Goal: Find specific page/section: Find specific page/section

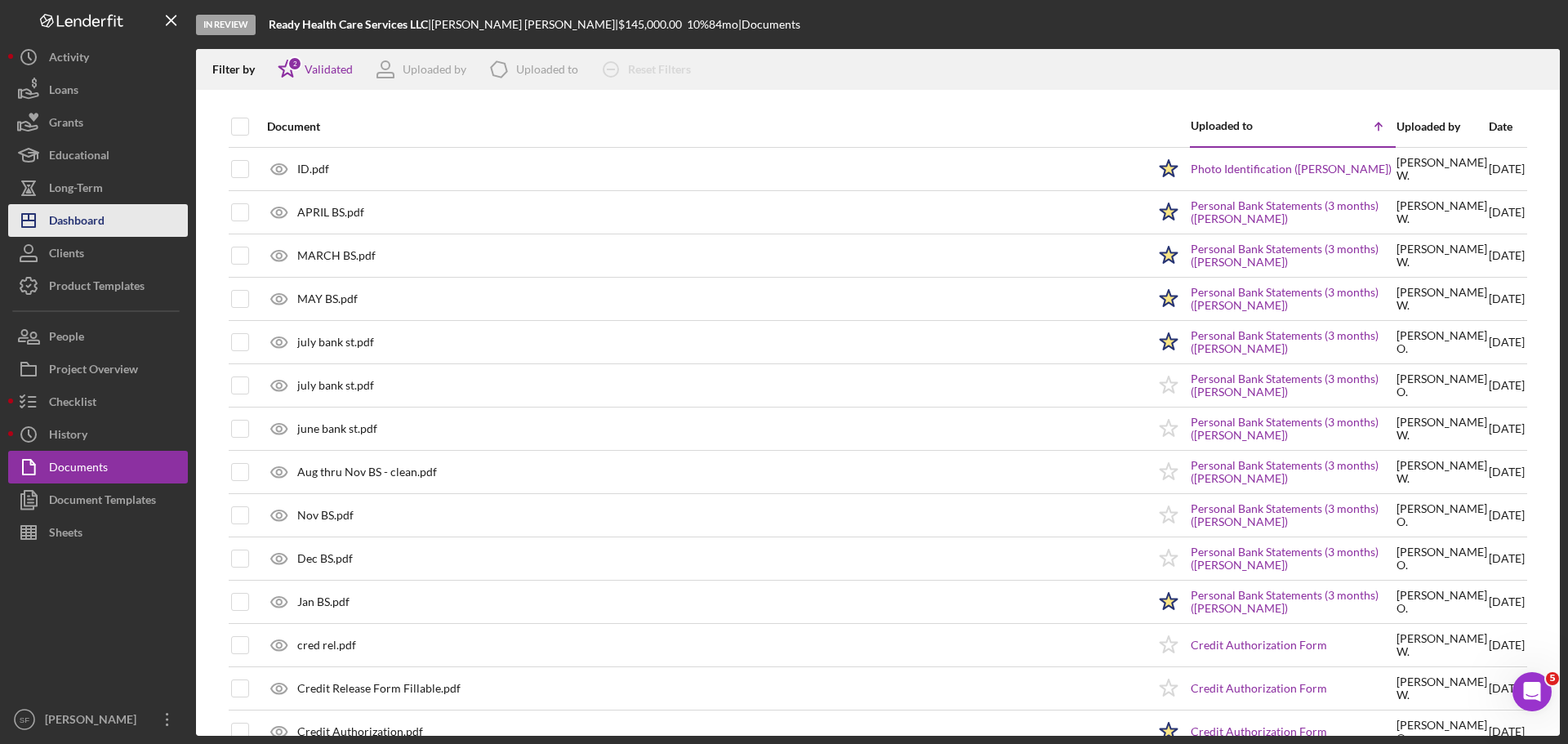
click at [89, 225] on div "Dashboard" at bounding box center [77, 222] width 56 height 36
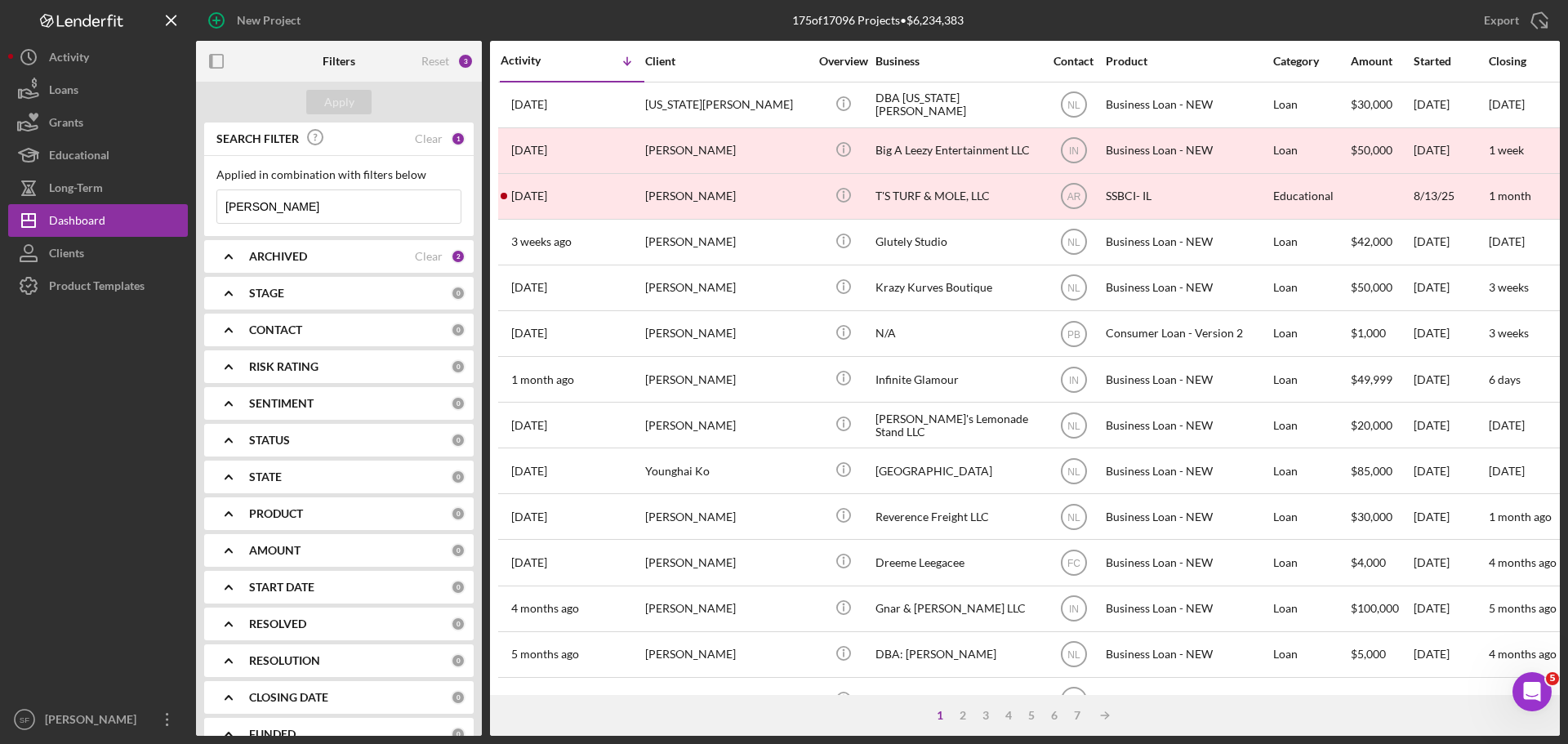
drag, startPoint x: 247, startPoint y: 209, endPoint x: 225, endPoint y: 200, distance: 23.8
click at [225, 201] on input "[PERSON_NAME]" at bounding box center [339, 207] width 243 height 33
type input "[PERSON_NAME]"
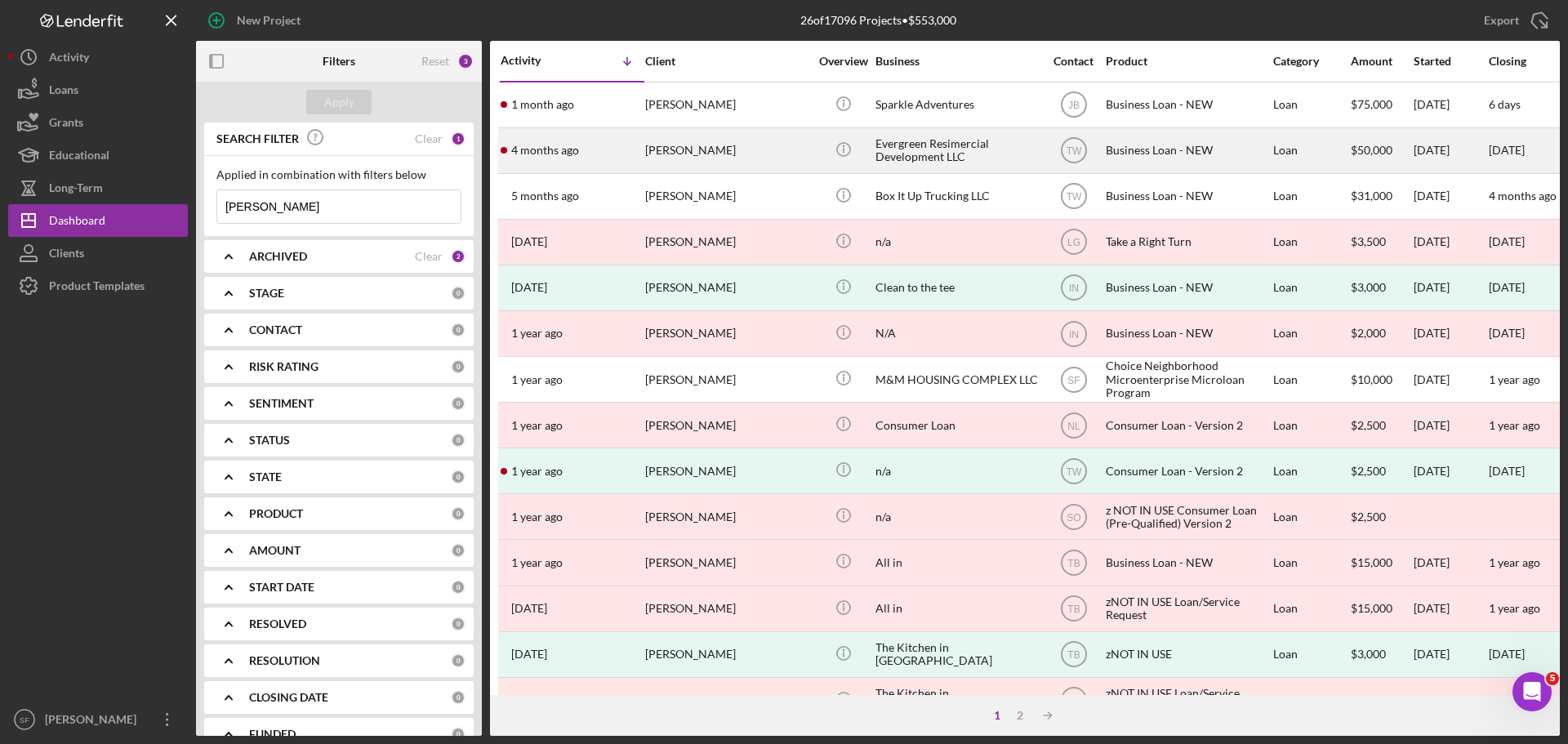
click at [593, 159] on div "[DATE] [PERSON_NAME]" at bounding box center [571, 151] width 143 height 43
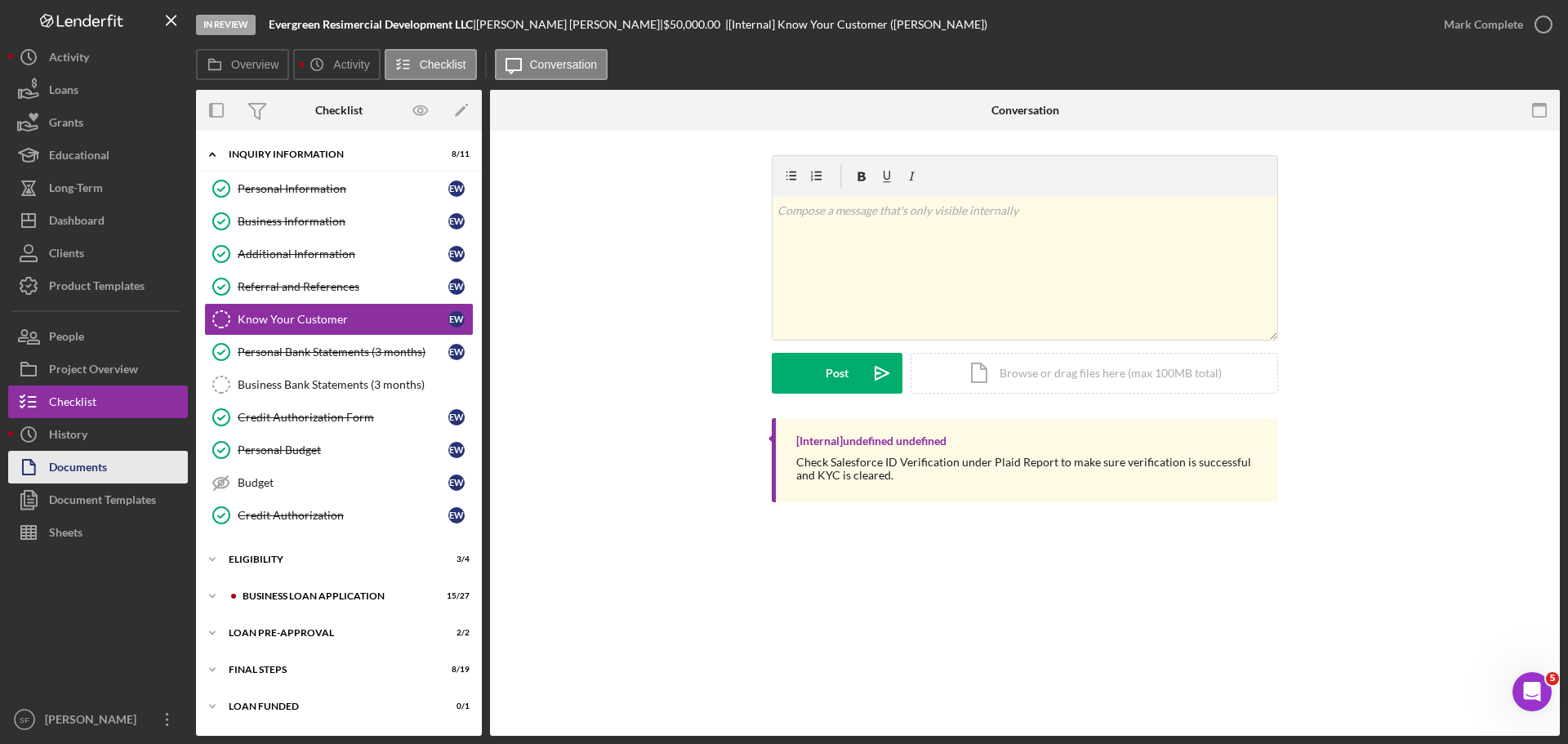
click at [81, 471] on div "Documents" at bounding box center [78, 469] width 58 height 36
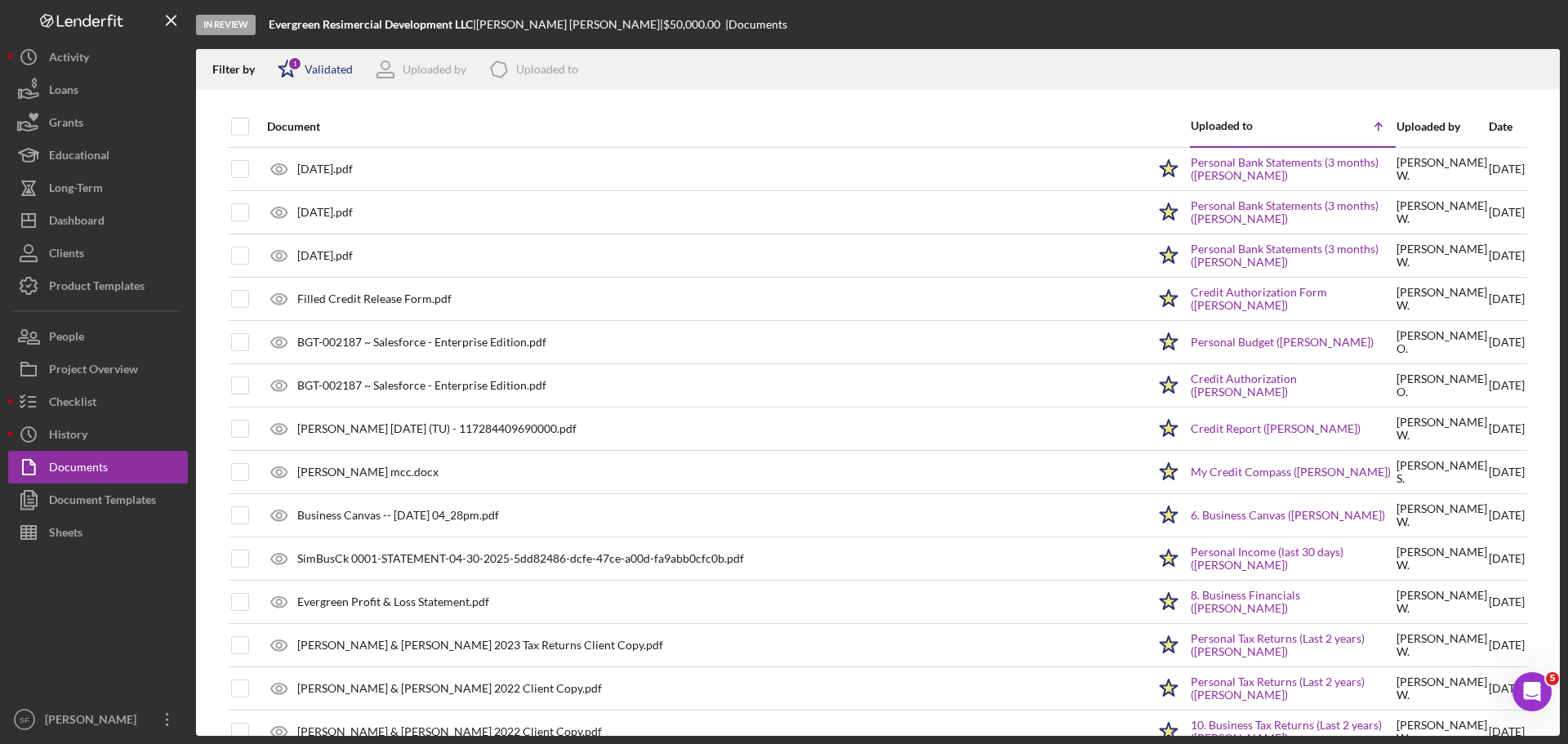
click at [287, 70] on icon "Icon/Star" at bounding box center [288, 69] width 41 height 41
click at [288, 152] on input "checkbox" at bounding box center [286, 155] width 16 height 16
checkbox input "true"
click at [946, 31] on div "In Review Evergreen Resimercial Development LLC | [PERSON_NAME] | $50,000.00 | …" at bounding box center [877, 24] width 1364 height 49
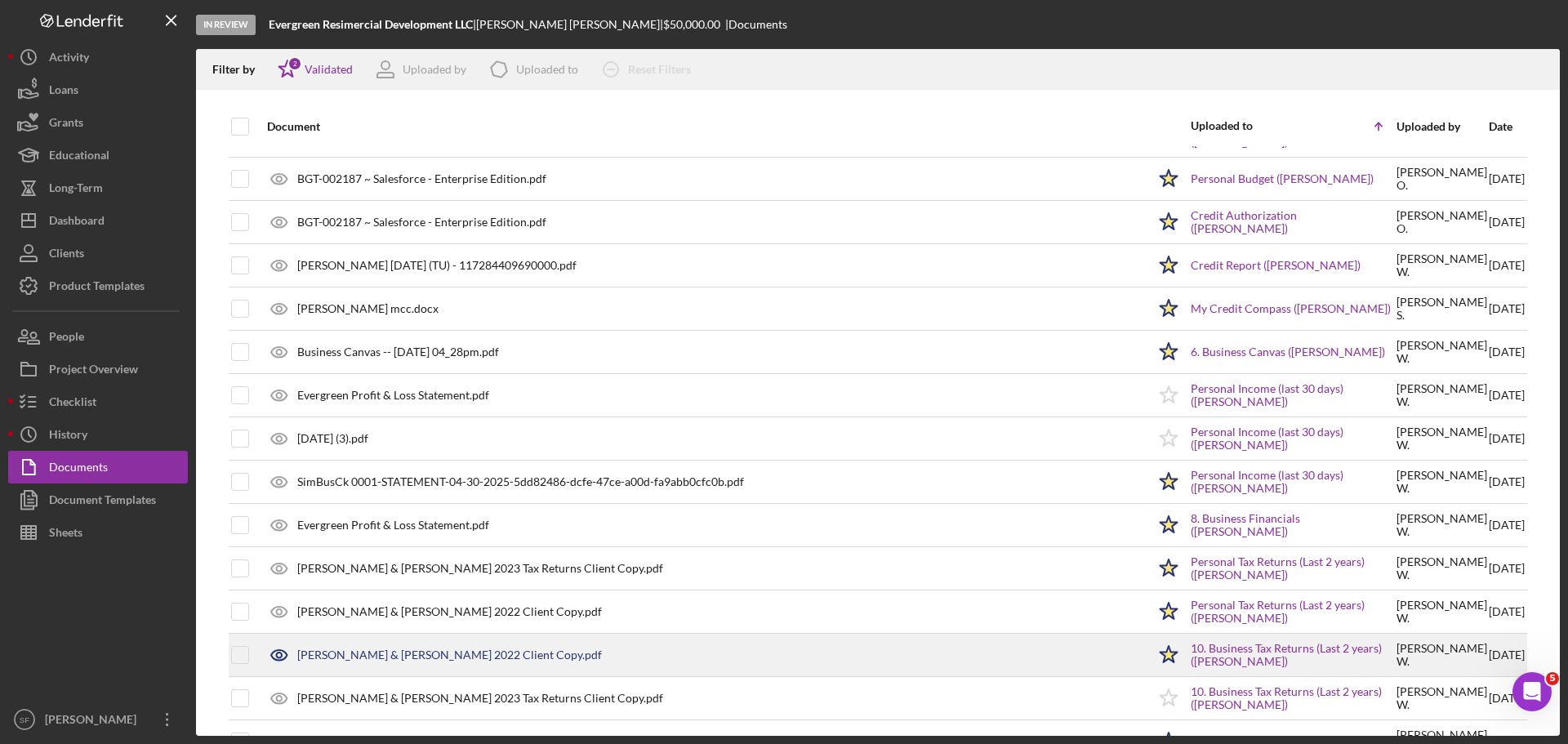
scroll to position [245, 0]
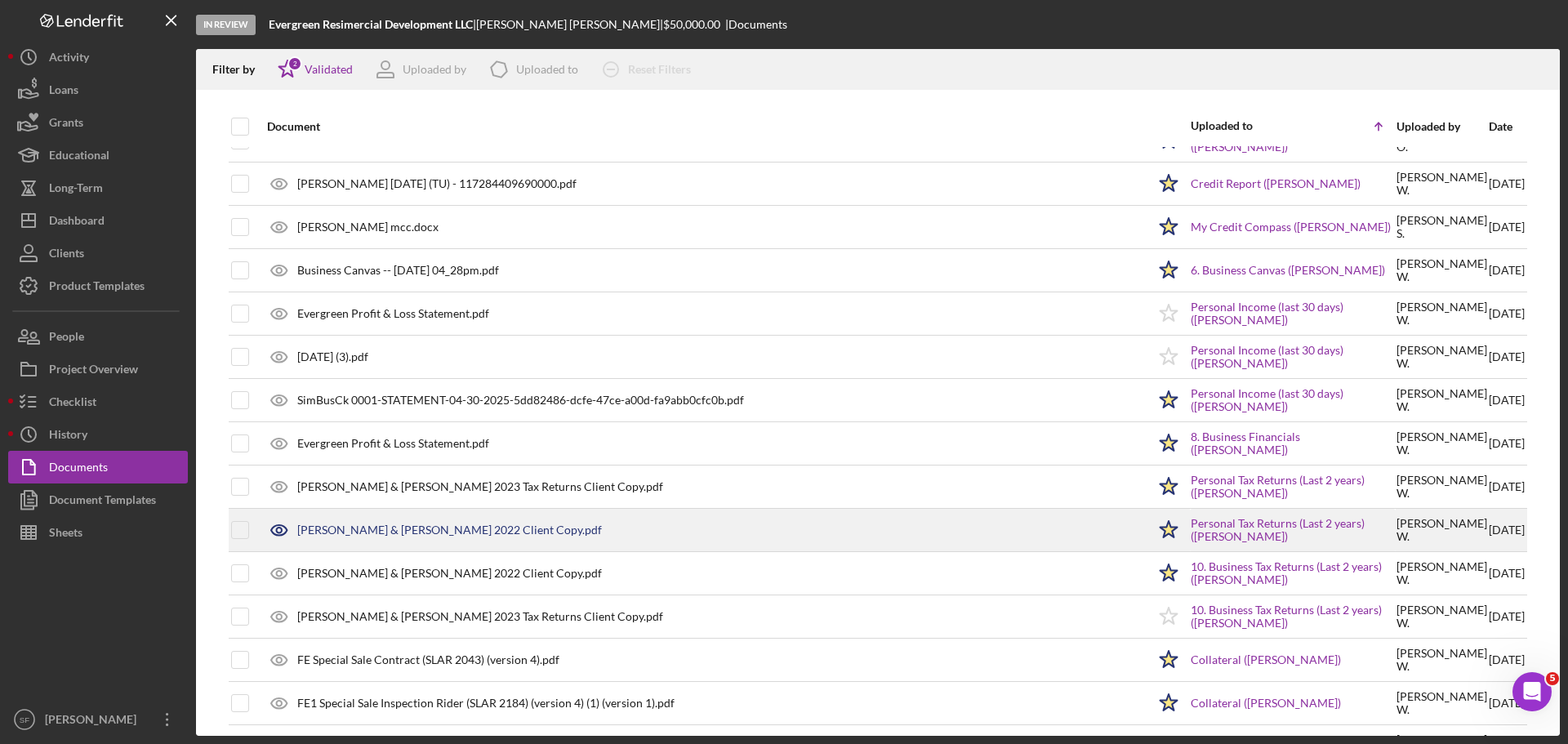
click at [415, 534] on div "[PERSON_NAME] & [PERSON_NAME] 2022 Client Copy.pdf" at bounding box center [450, 530] width 305 height 13
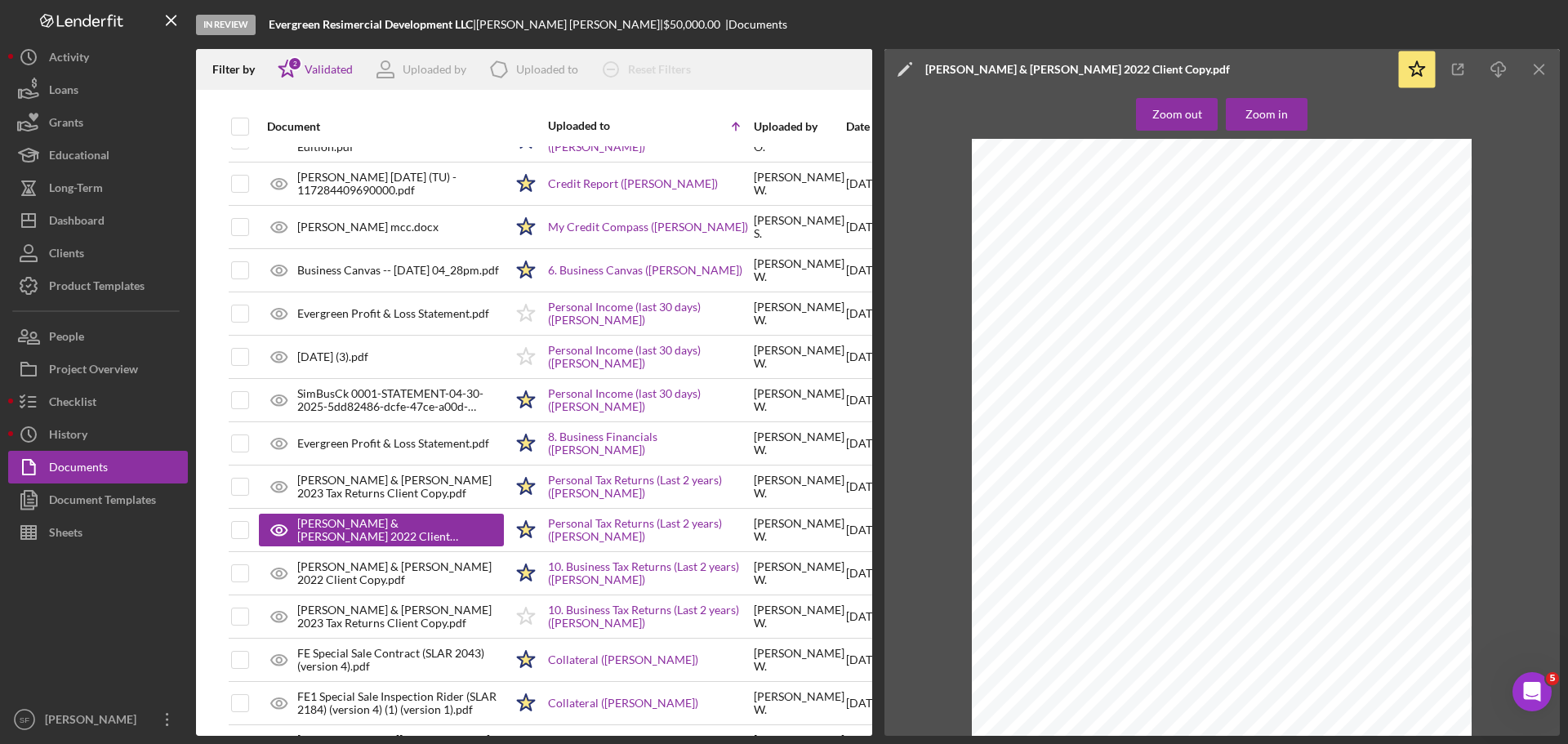
scroll to position [3839, 0]
click at [88, 213] on div "Dashboard" at bounding box center [77, 222] width 56 height 36
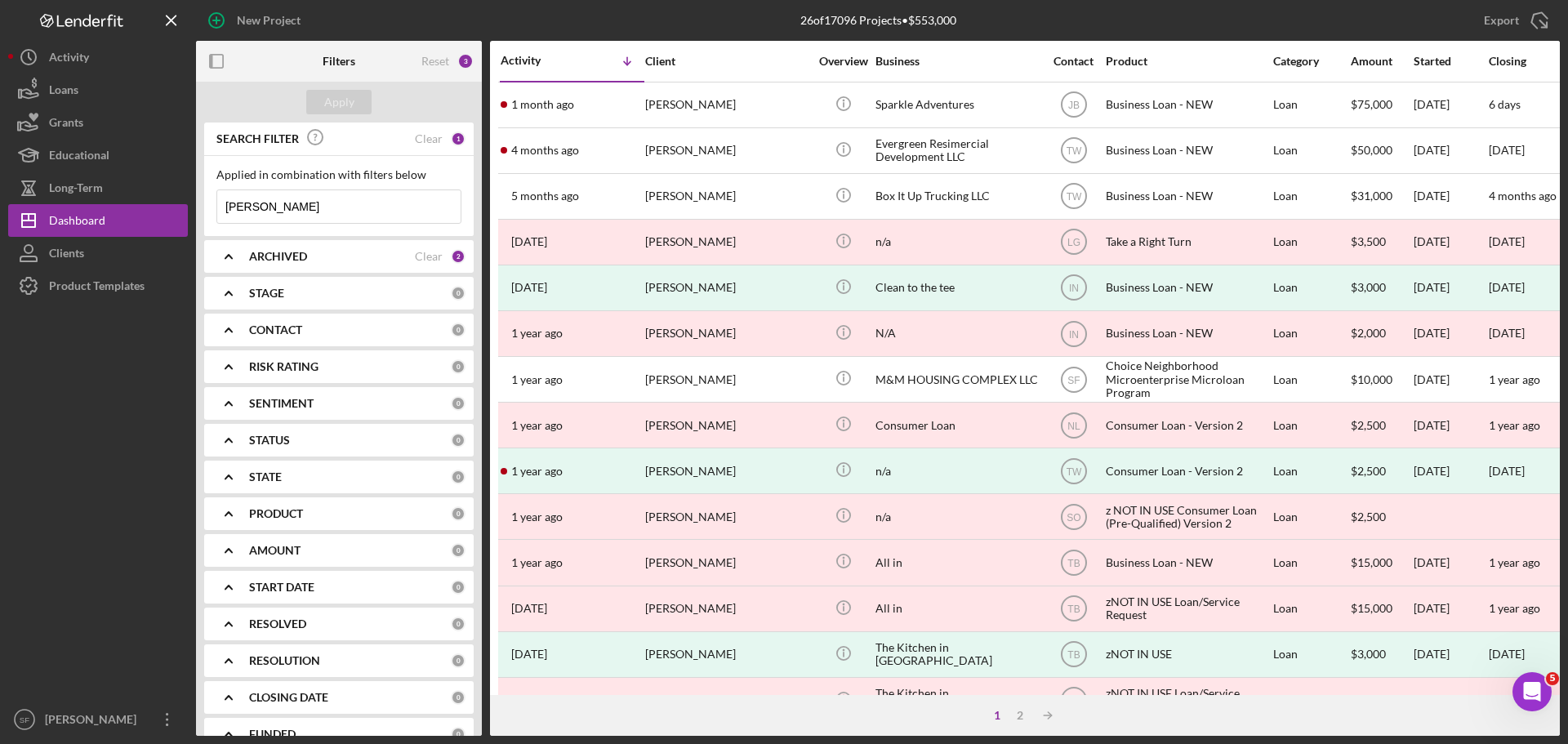
drag, startPoint x: 273, startPoint y: 204, endPoint x: 220, endPoint y: 207, distance: 53.1
click at [220, 207] on input "[PERSON_NAME]" at bounding box center [339, 207] width 243 height 33
type input "[PERSON_NAME]"
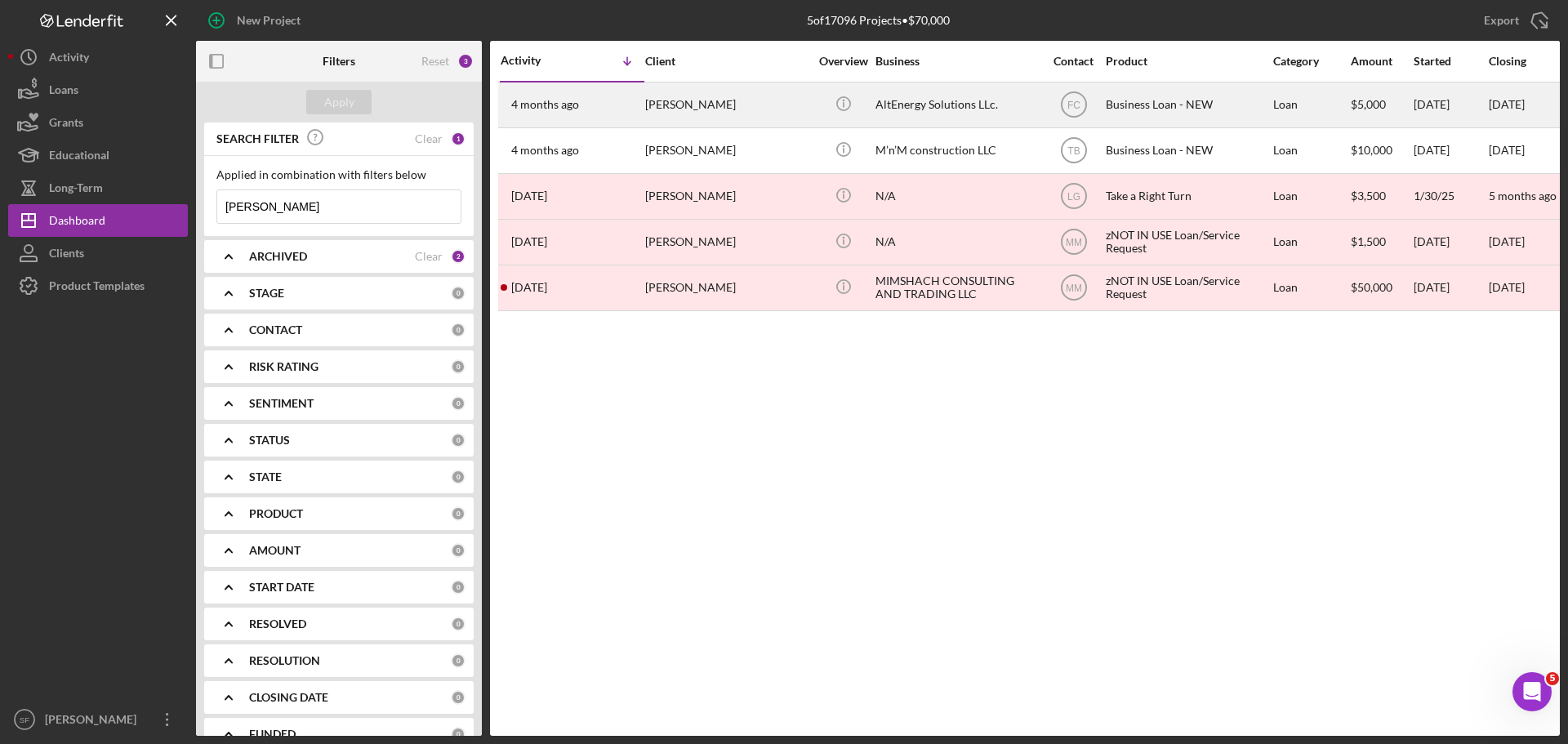
click at [592, 107] on div "[DATE] [PERSON_NAME]" at bounding box center [571, 105] width 143 height 43
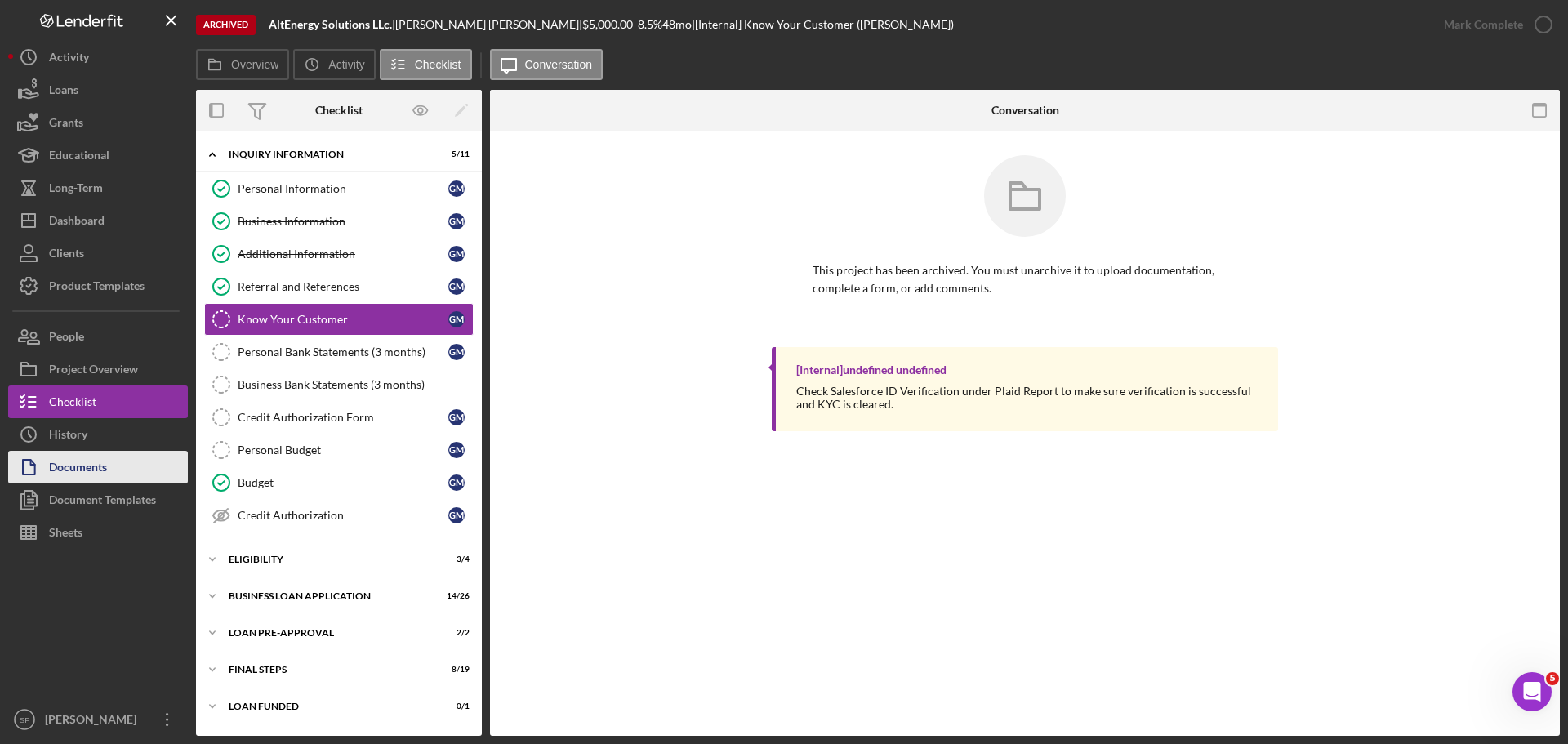
click at [47, 463] on icon "button" at bounding box center [29, 467] width 41 height 41
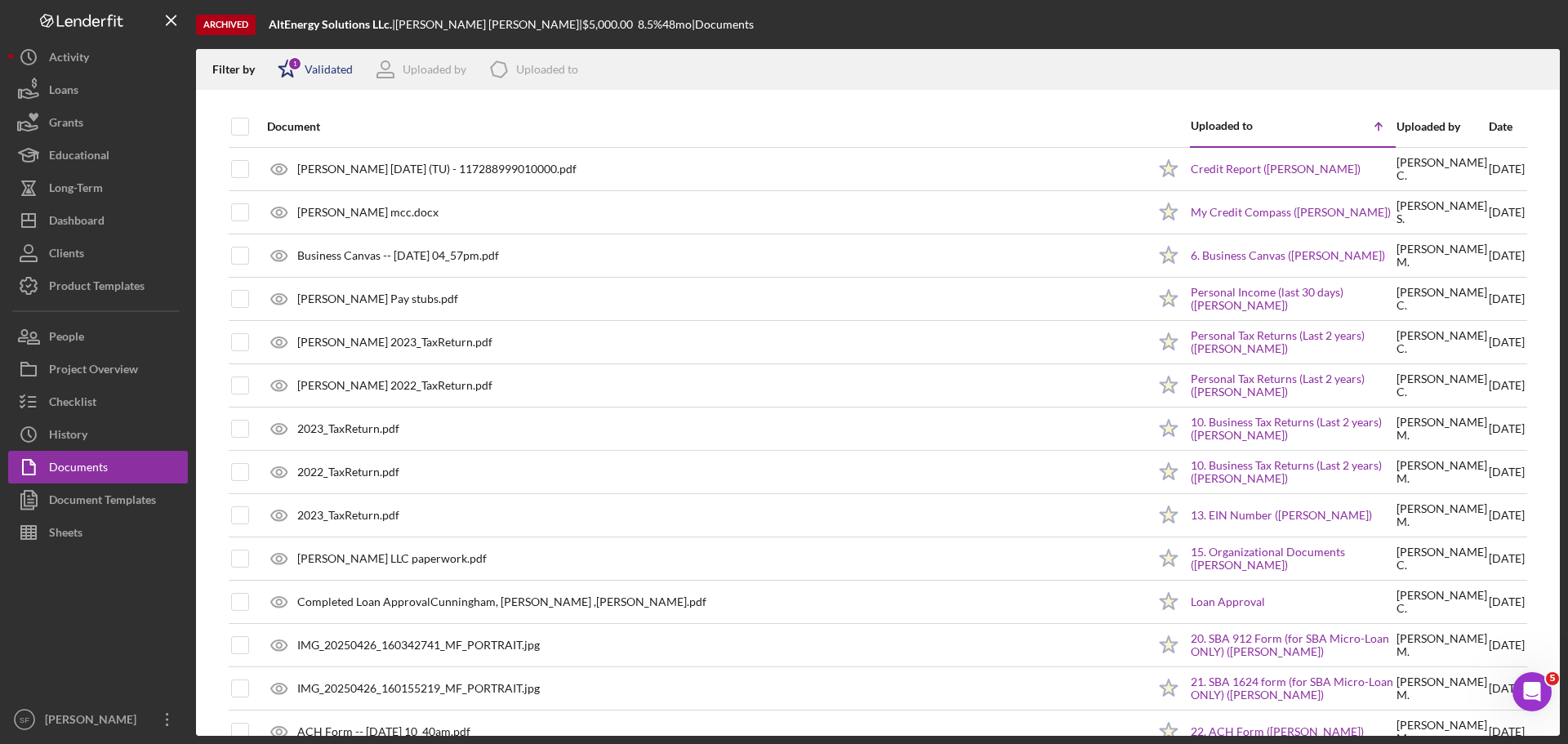
click at [287, 70] on icon "Icon/Star" at bounding box center [288, 69] width 41 height 41
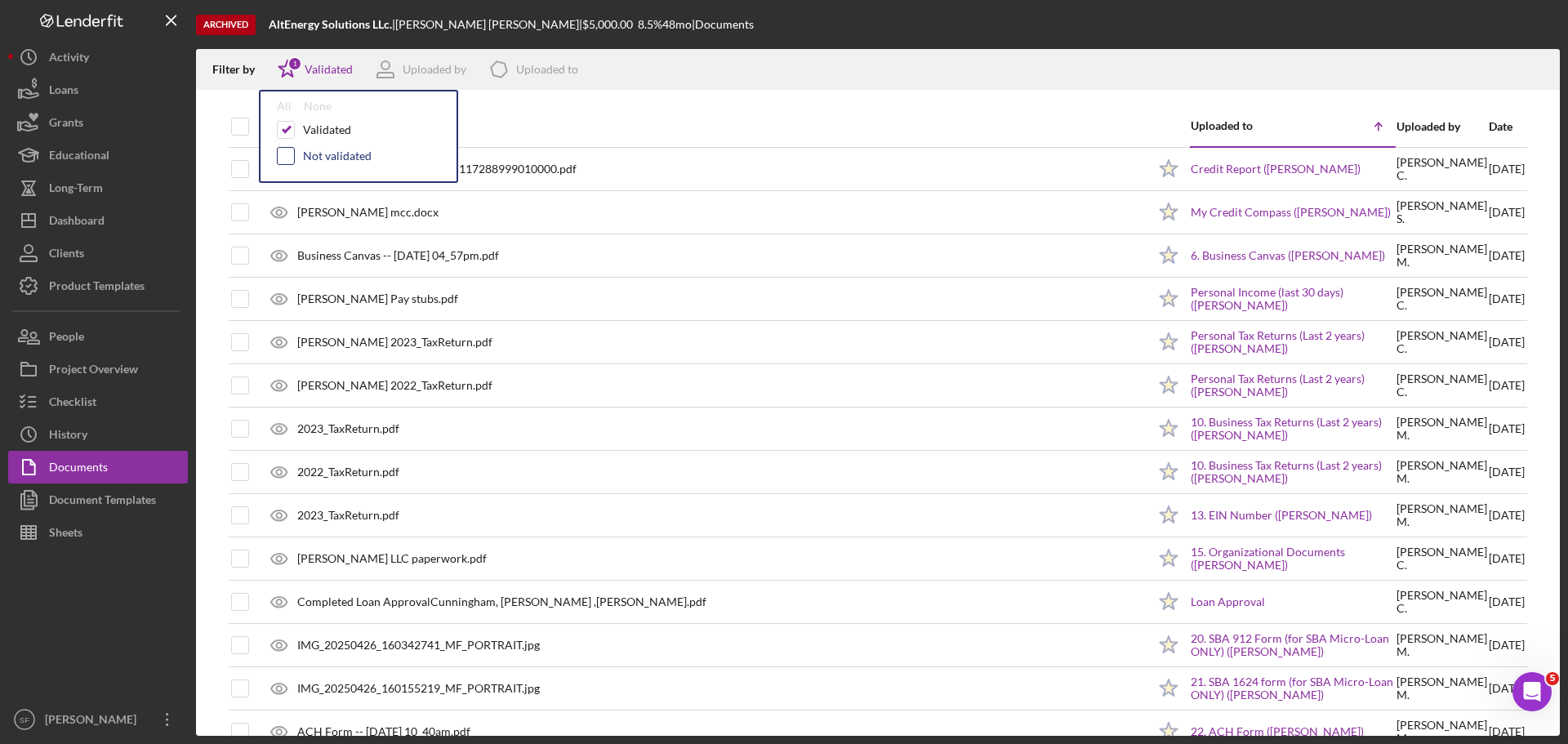
click at [285, 157] on input "checkbox" at bounding box center [286, 155] width 16 height 16
checkbox input "true"
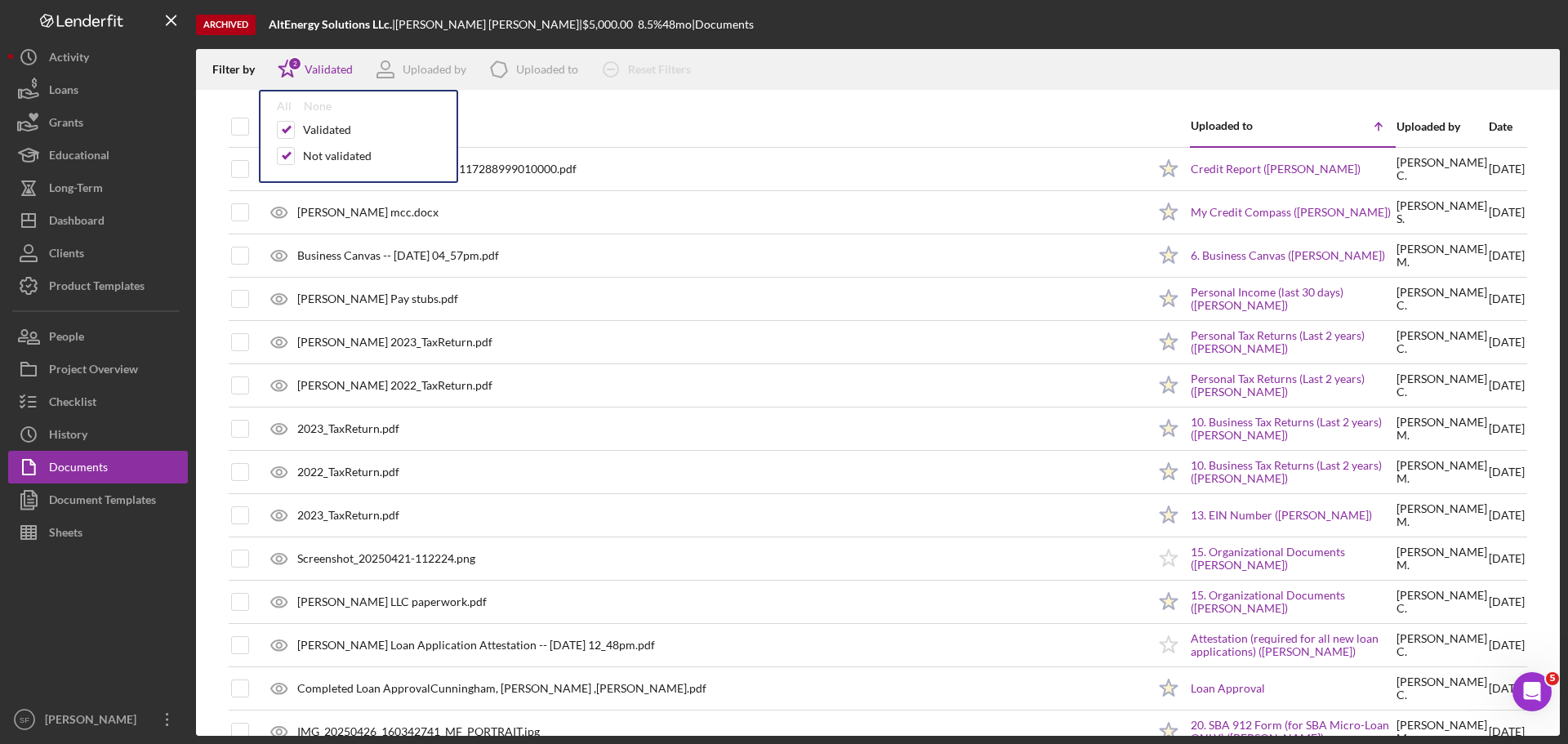
click at [940, 45] on div "Archived AltEnergy Solutions LLc. | [PERSON_NAME] | $5,000.00 8.5 % 48 mo | Doc…" at bounding box center [877, 24] width 1364 height 49
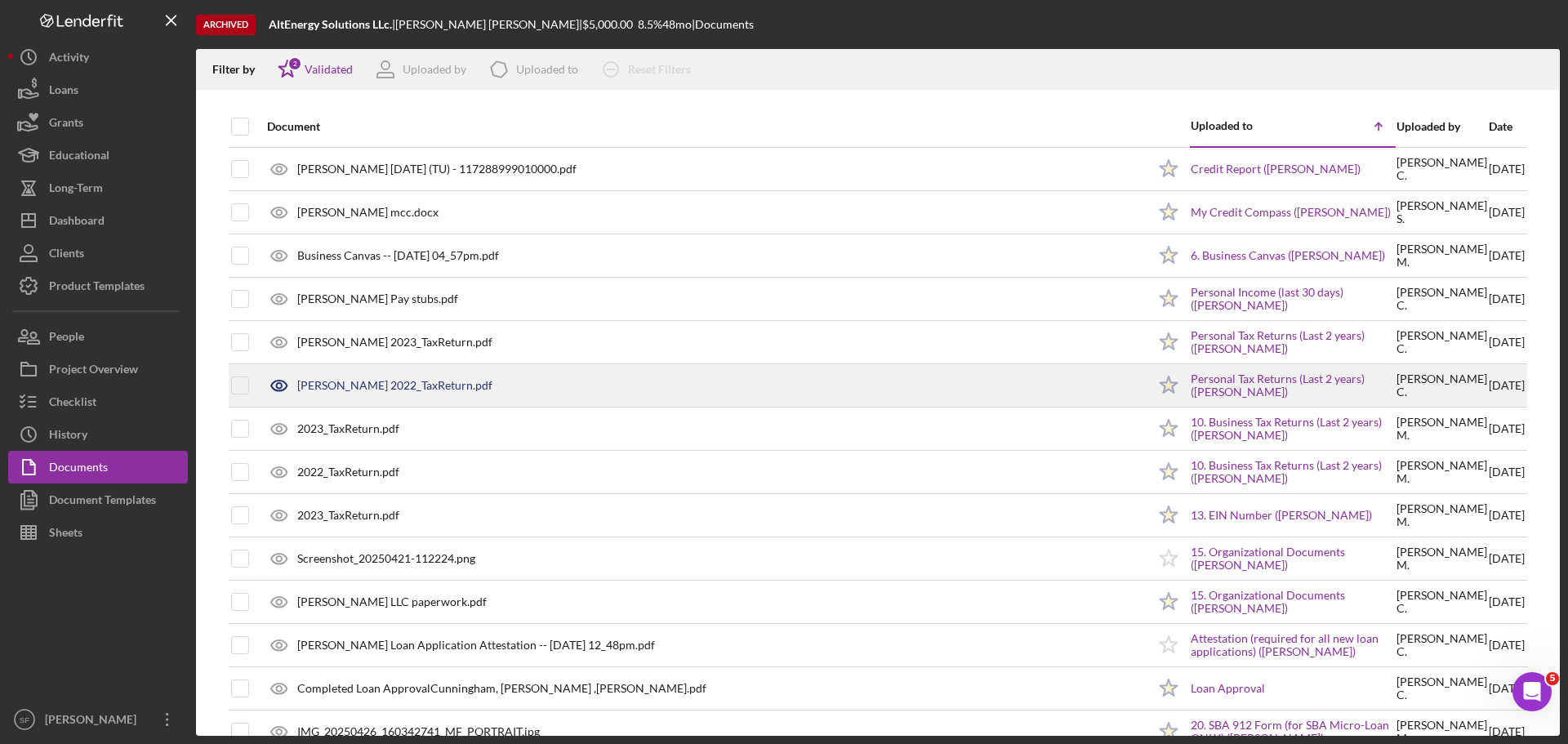
click at [380, 382] on div "[PERSON_NAME] 2022_TaxReturn.pdf" at bounding box center [395, 385] width 196 height 13
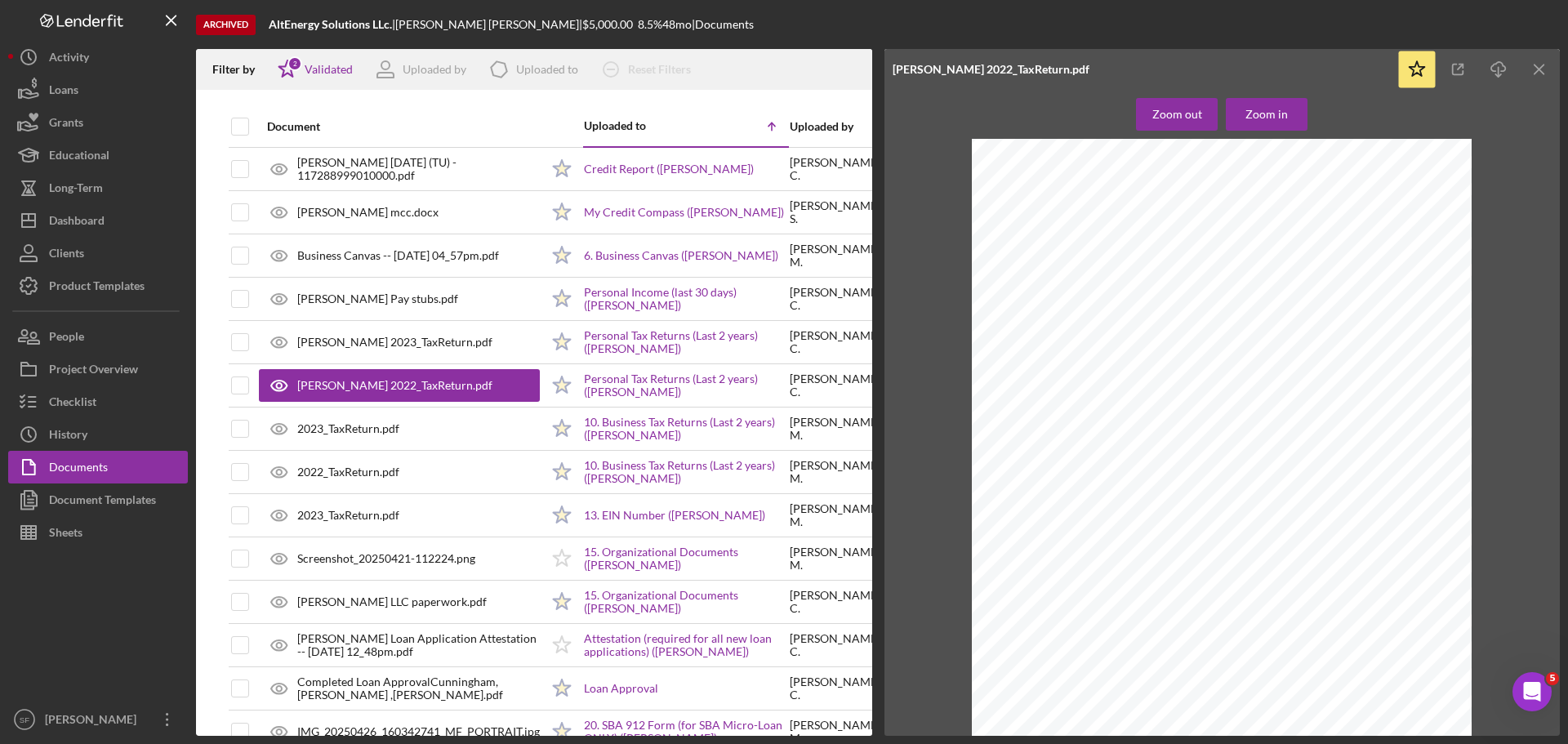
scroll to position [817, 0]
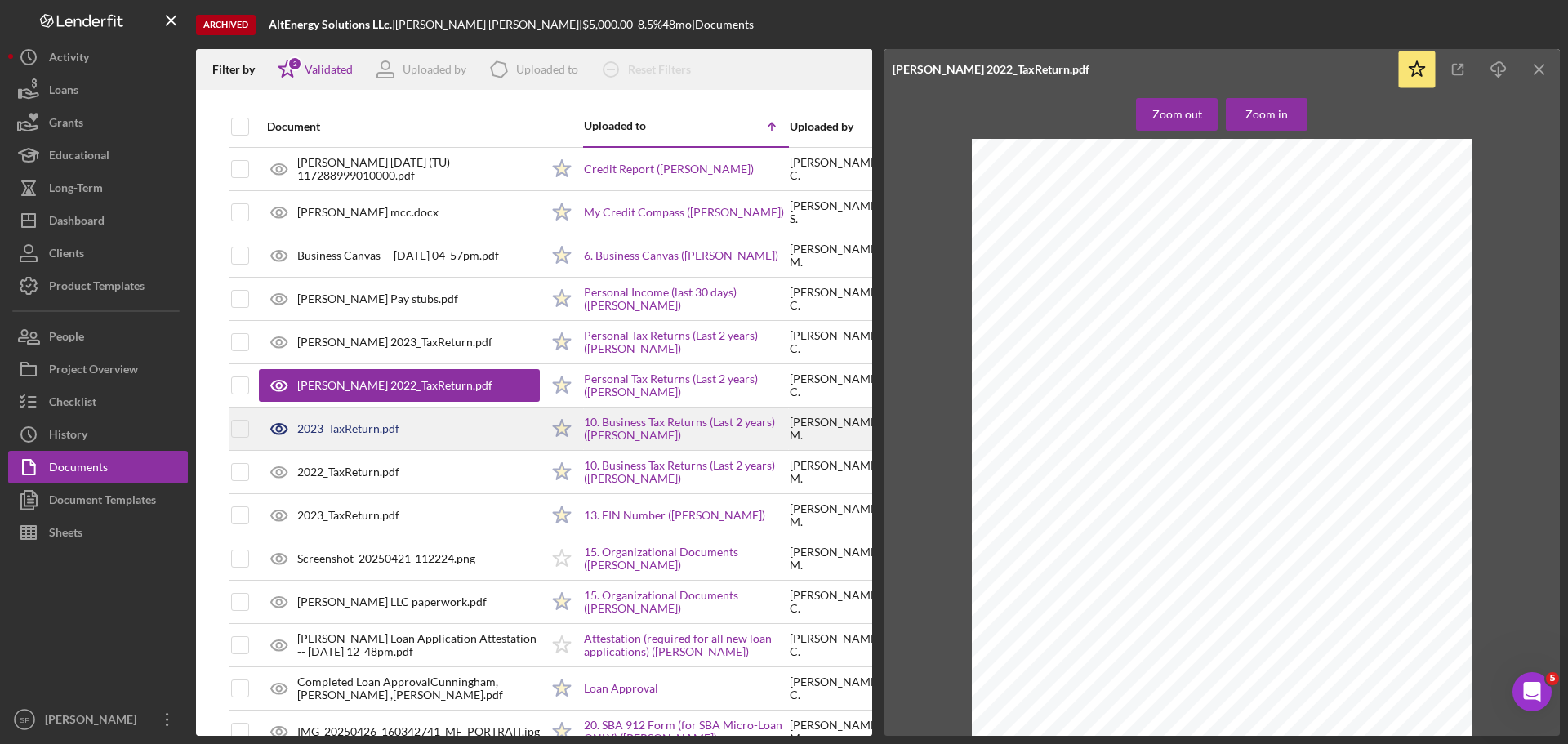
click at [367, 427] on div "2023_TaxReturn.pdf" at bounding box center [348, 429] width 102 height 13
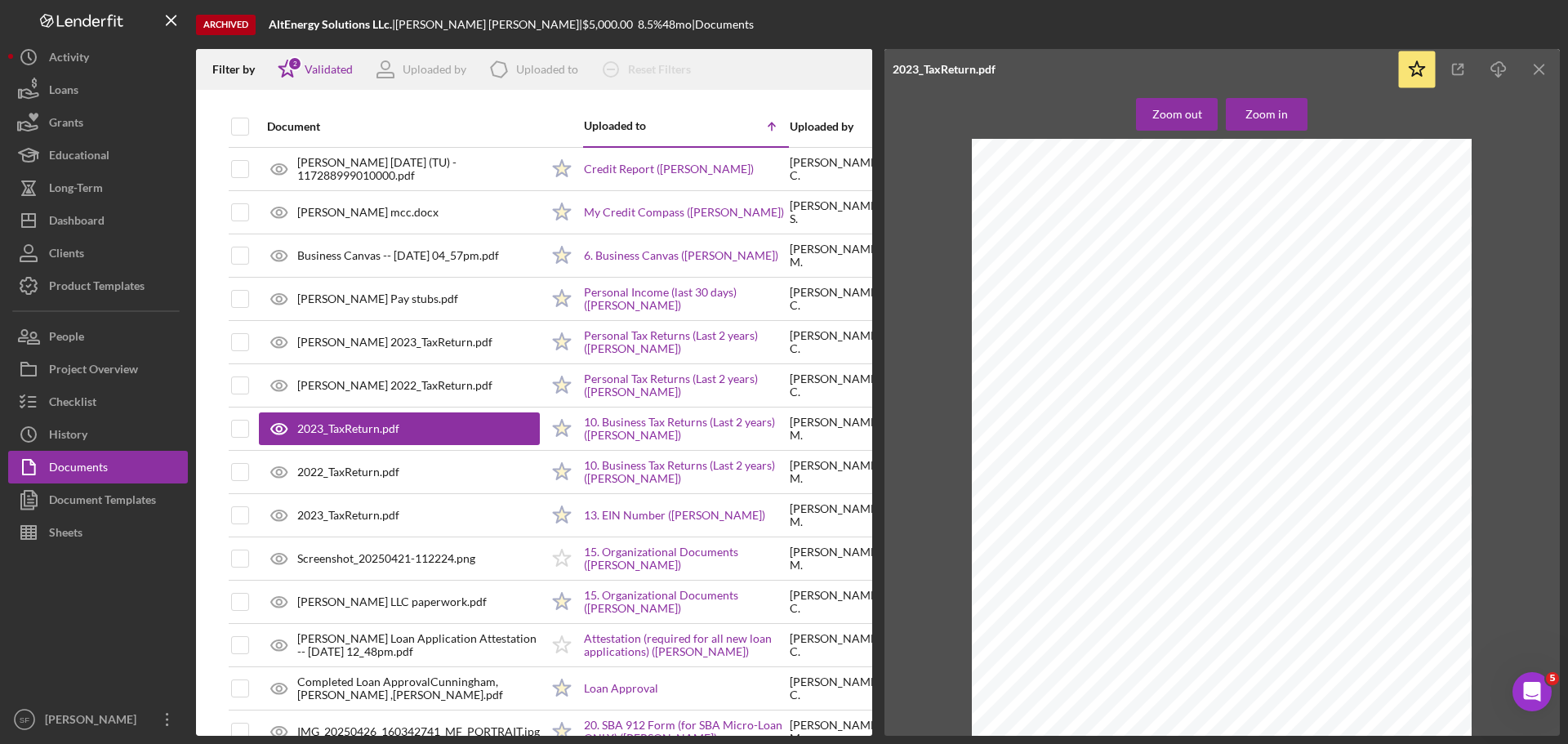
scroll to position [8985, 0]
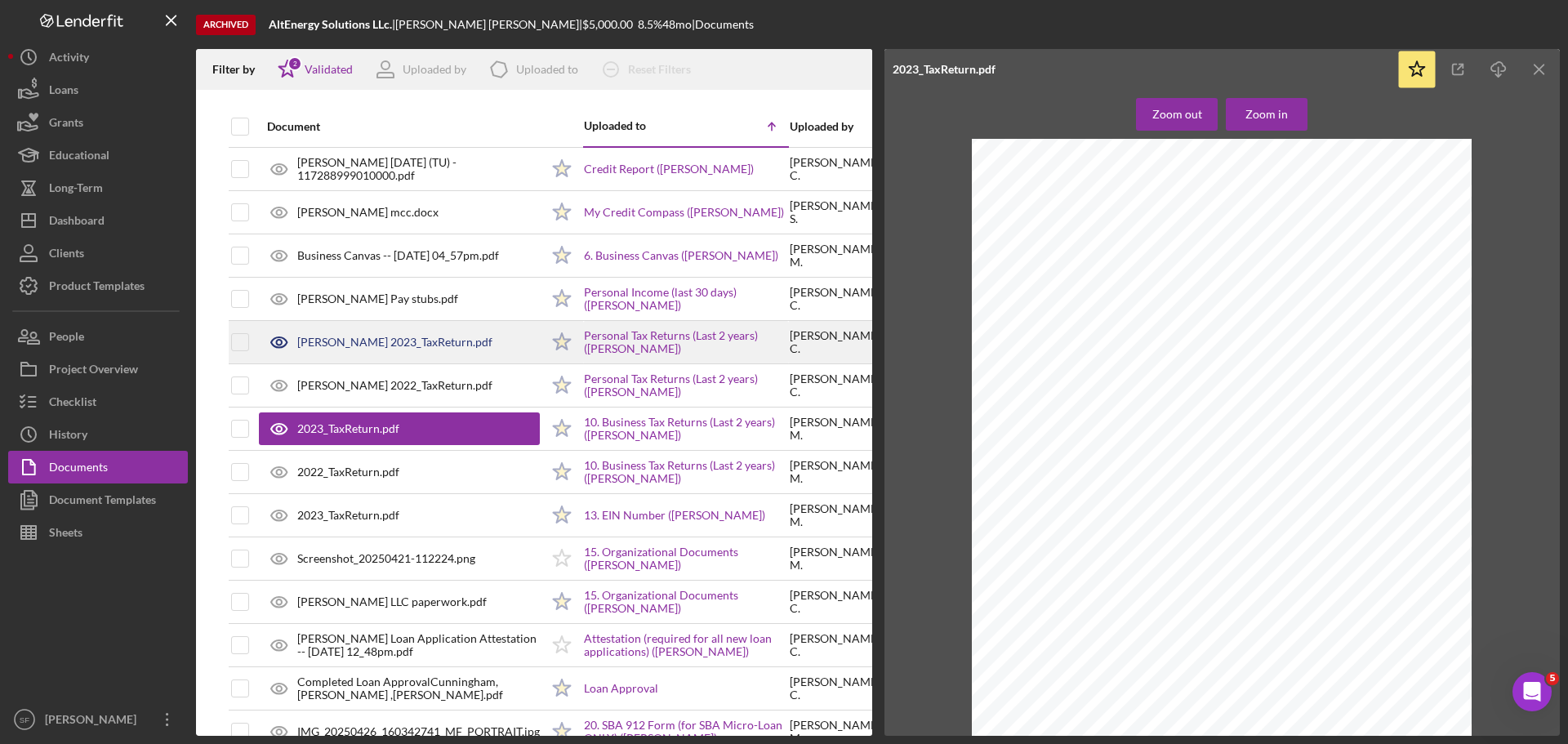
click at [335, 344] on div "[PERSON_NAME] 2023_TaxReturn.pdf" at bounding box center [395, 342] width 196 height 13
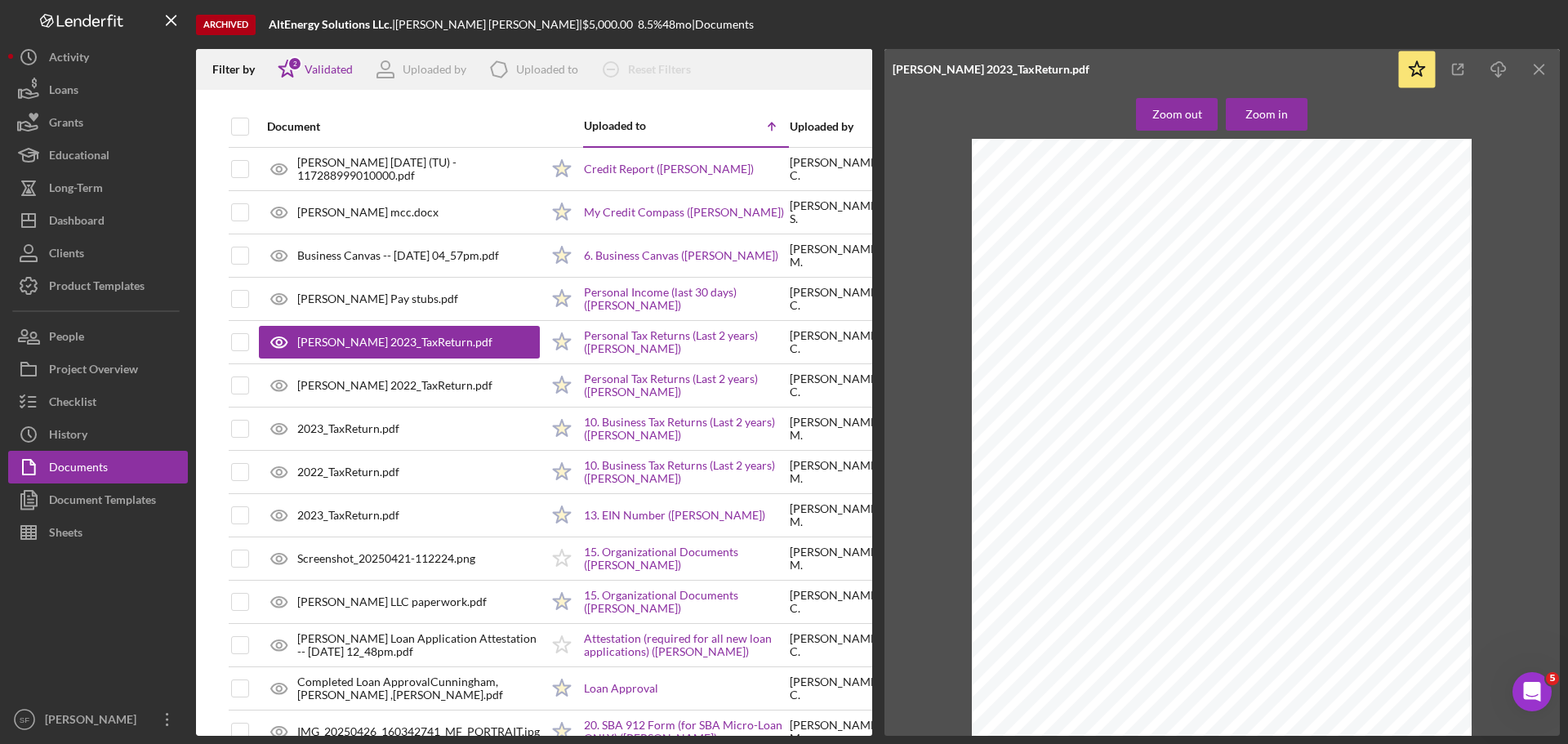
scroll to position [14294, 0]
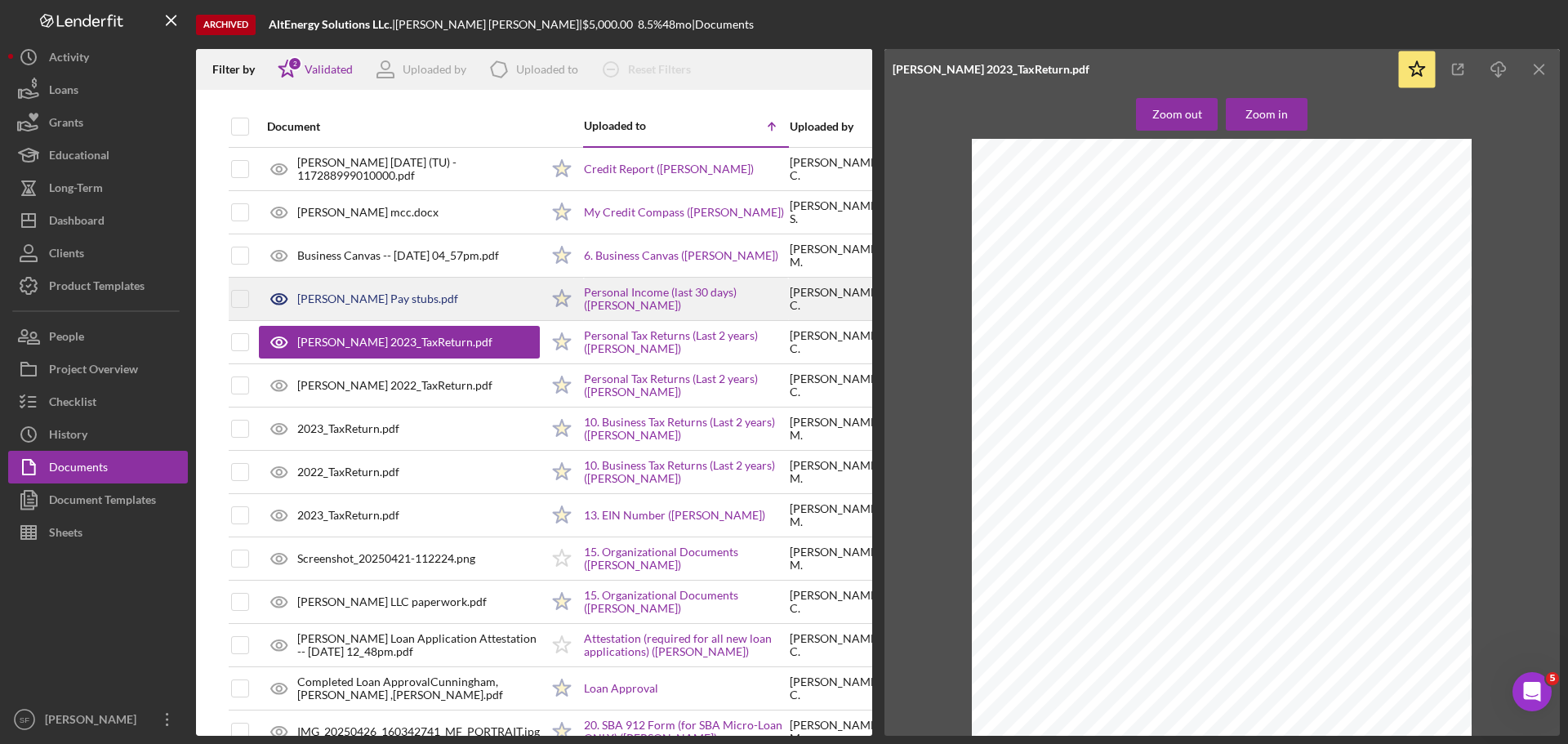
click at [355, 301] on div "[PERSON_NAME] Pay stubs.pdf" at bounding box center [378, 299] width 161 height 13
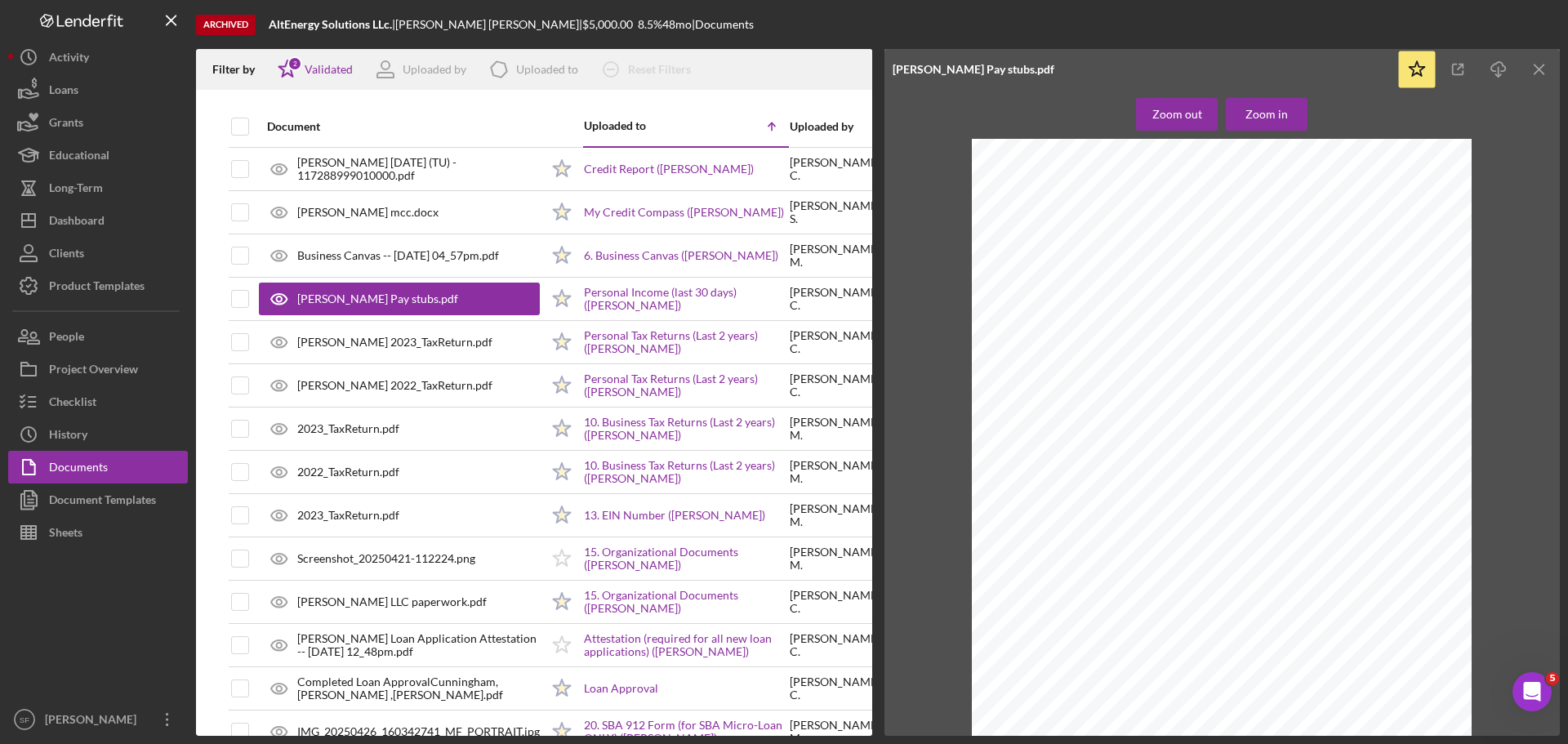
scroll to position [0, 0]
